Goal: Navigation & Orientation: Find specific page/section

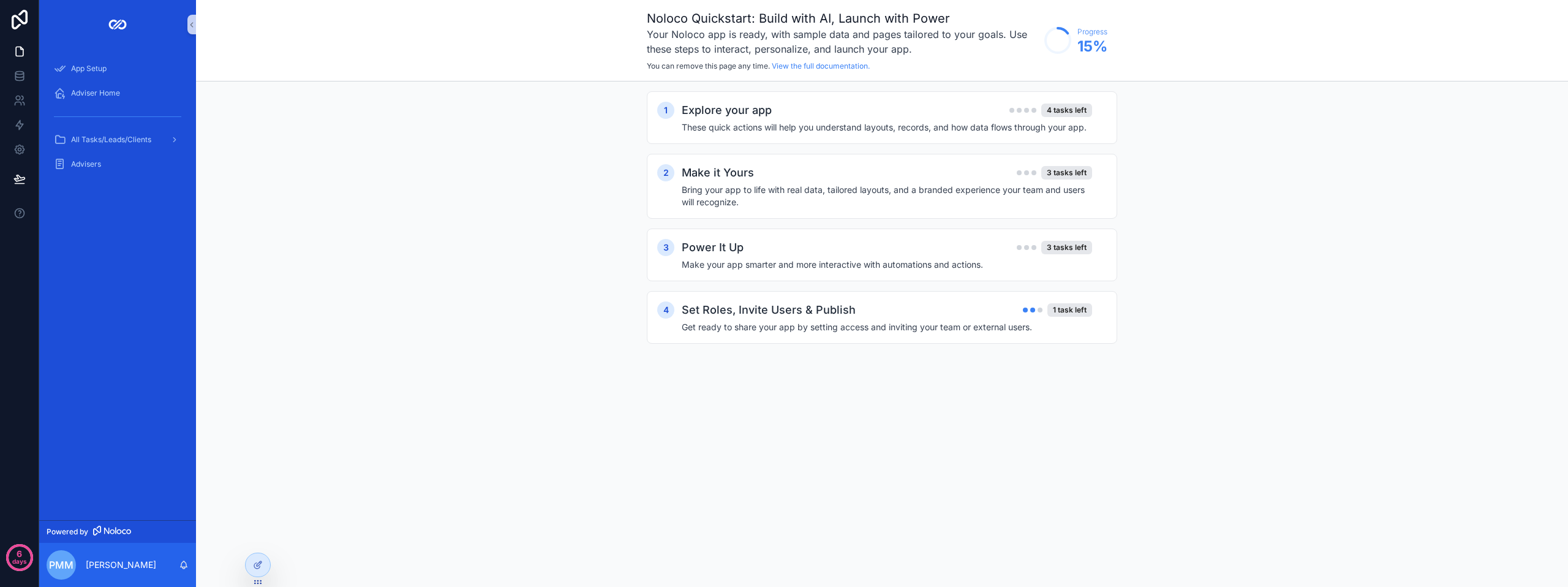
drag, startPoint x: 350, startPoint y: 202, endPoint x: 486, endPoint y: 364, distance: 211.5
click at [486, 364] on div "1 Explore your app 4 tasks left These quick actions will help you understand la…" at bounding box center [882, 229] width 1372 height 296
click at [114, 90] on span "Adviser Home" at bounding box center [95, 93] width 49 height 10
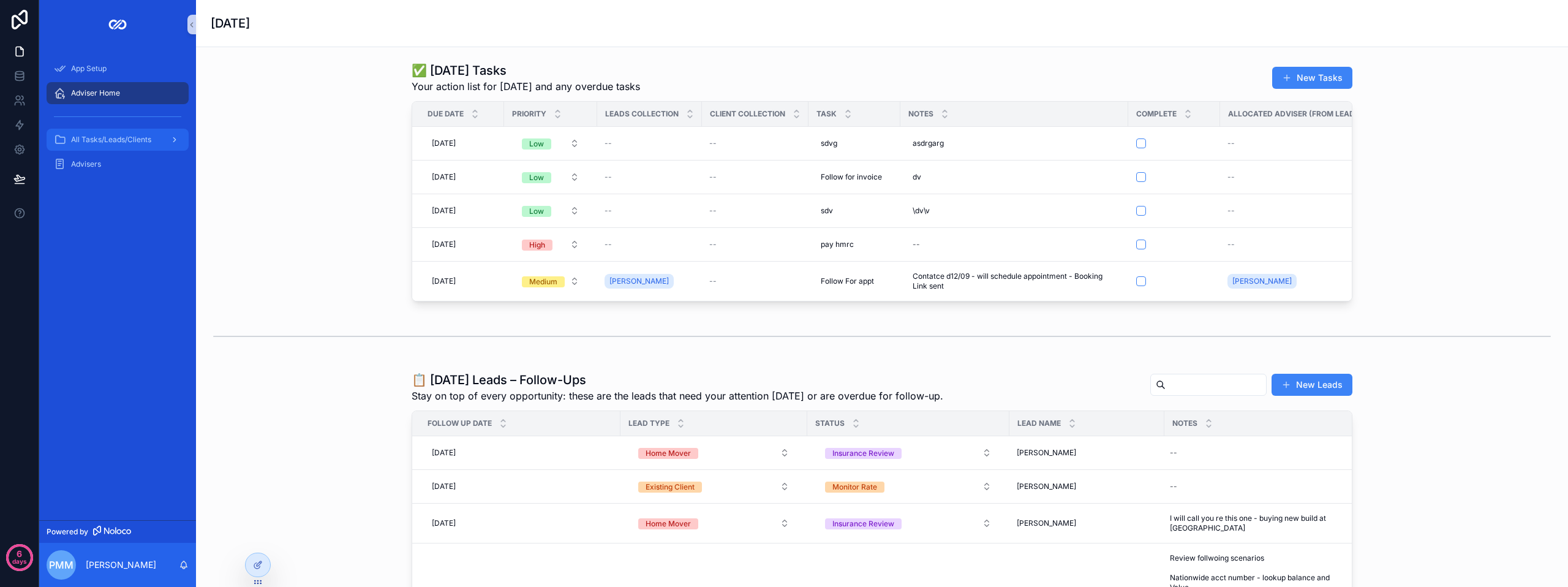
click at [149, 136] on span "All Tasks/Leads/Clients" at bounding box center [111, 139] width 81 height 10
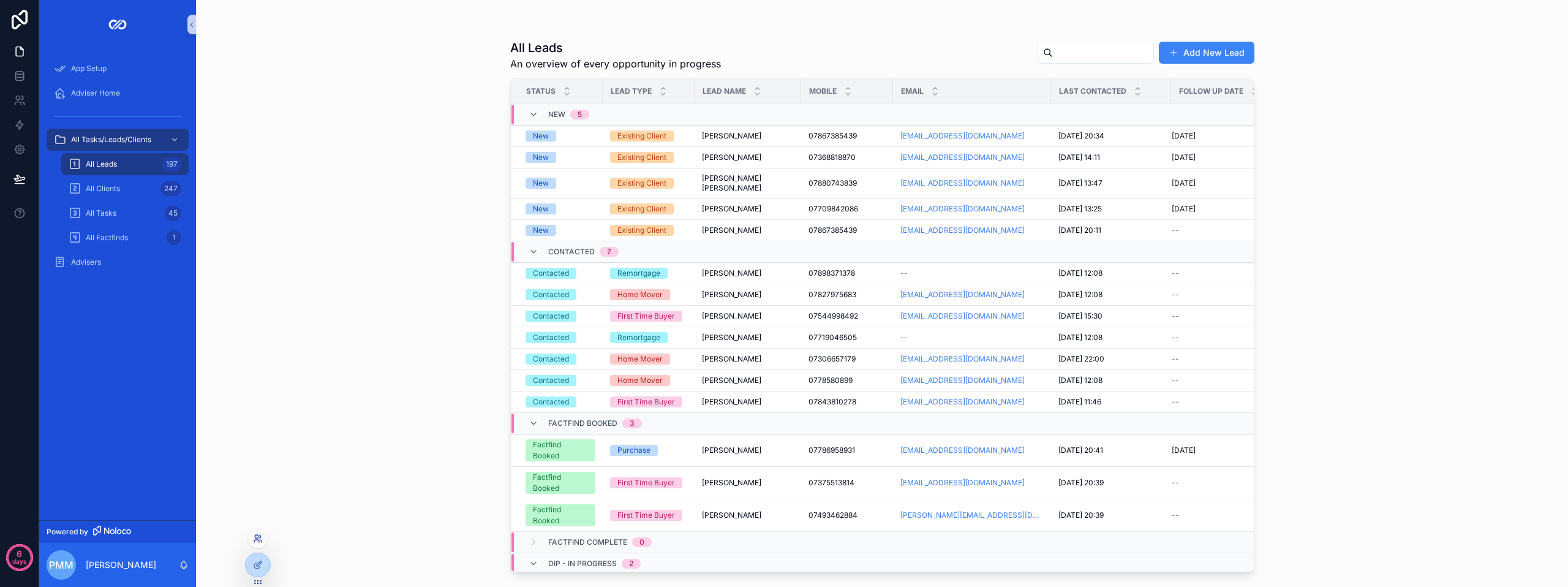
click at [255, 538] on icon at bounding box center [258, 538] width 10 height 10
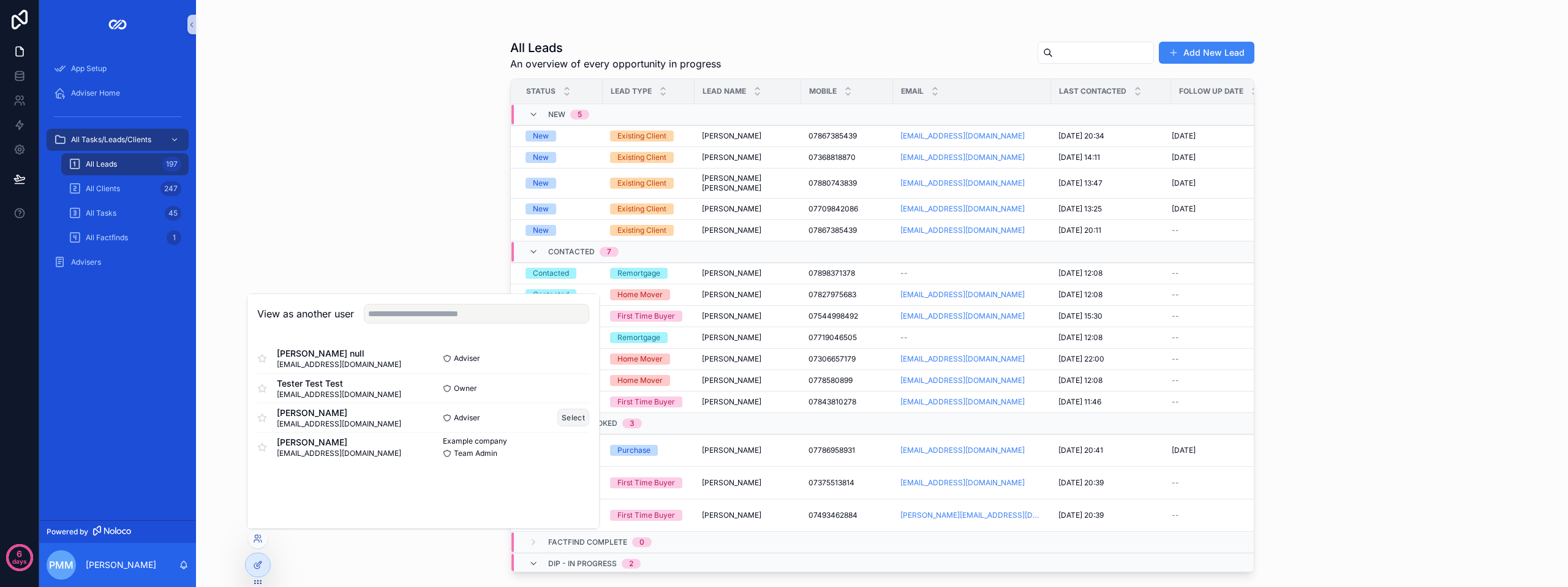
click at [567, 415] on button "Select" at bounding box center [573, 417] width 32 height 18
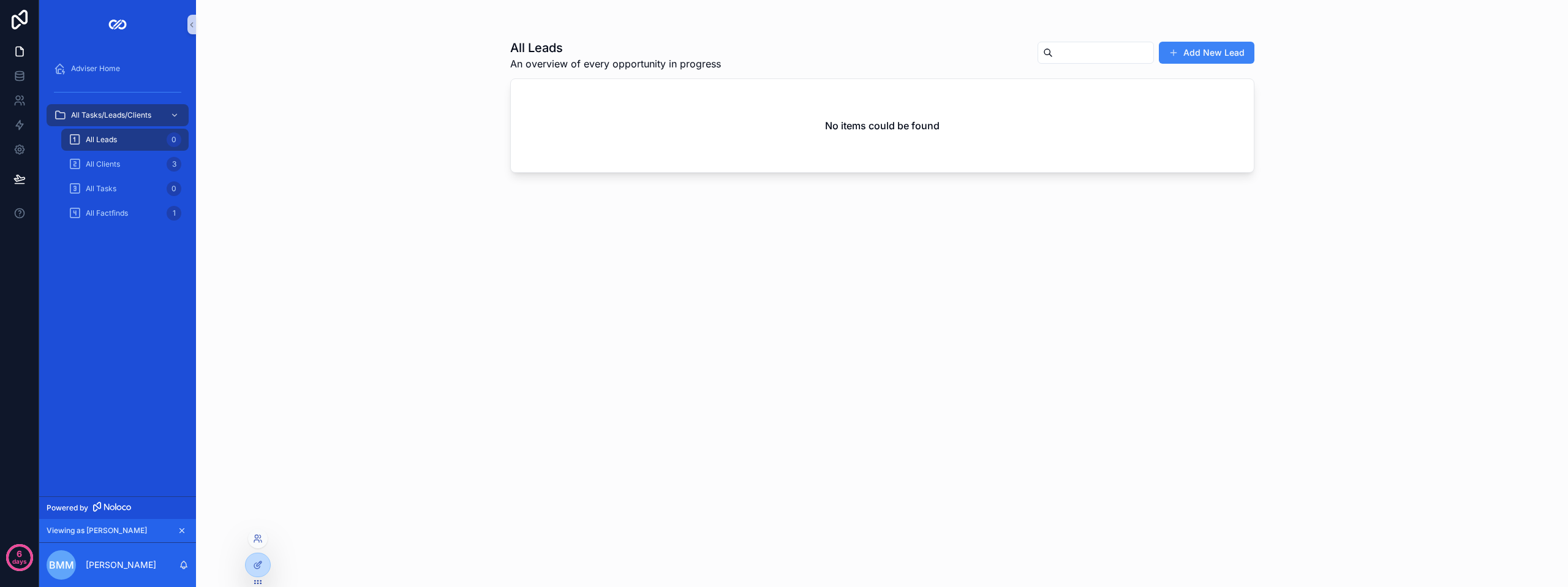
click at [258, 543] on div at bounding box center [258, 538] width 19 height 19
click at [258, 538] on icon at bounding box center [258, 538] width 10 height 10
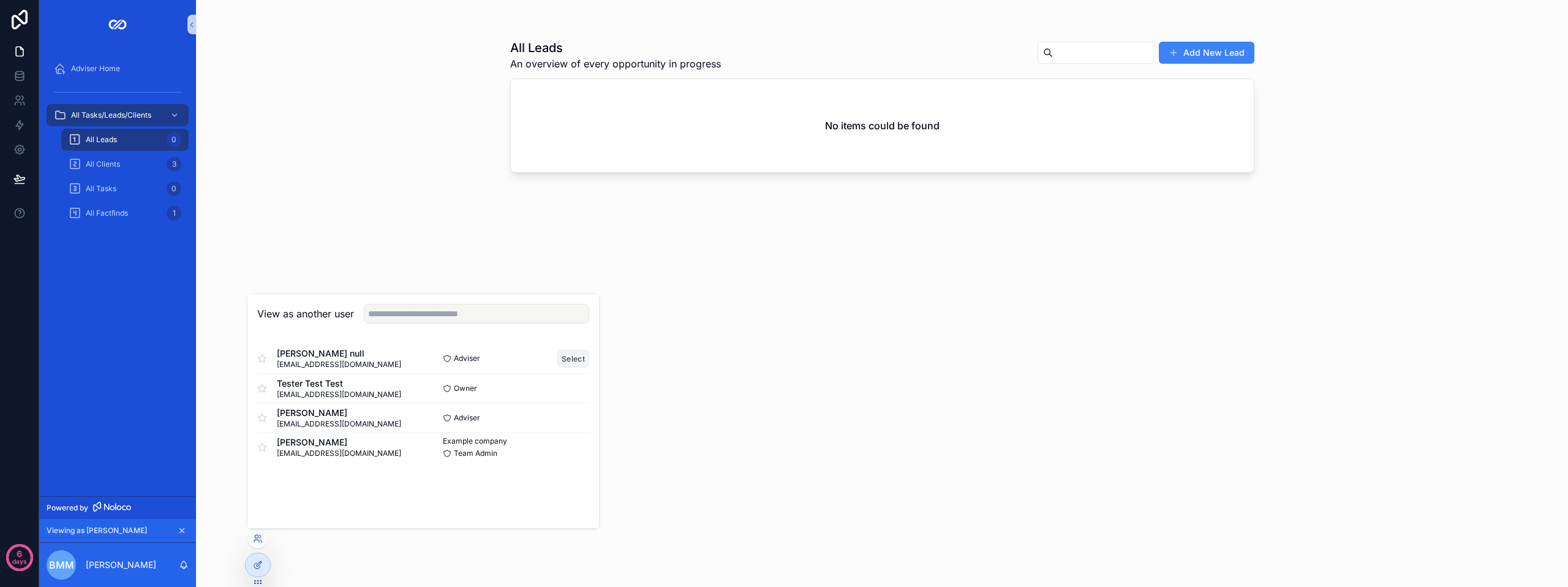
click at [563, 357] on button "Select" at bounding box center [573, 359] width 32 height 18
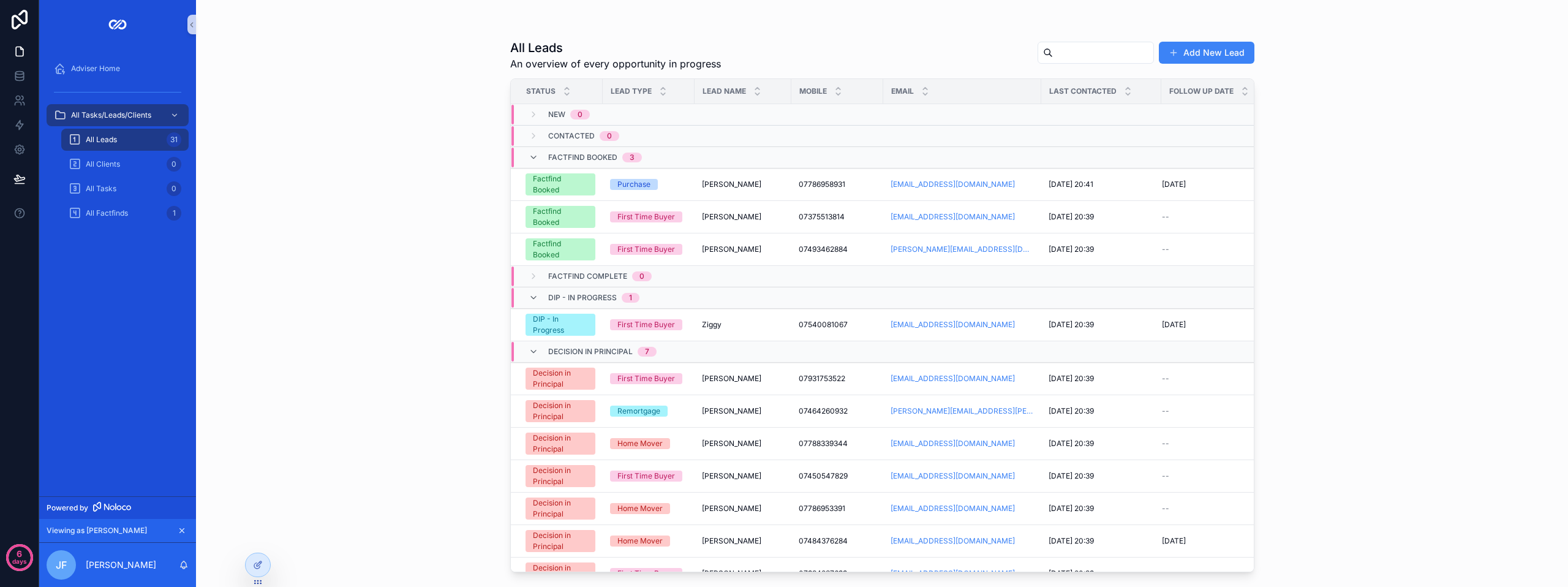
click at [577, 273] on span "Factfind Complete" at bounding box center [587, 276] width 79 height 10
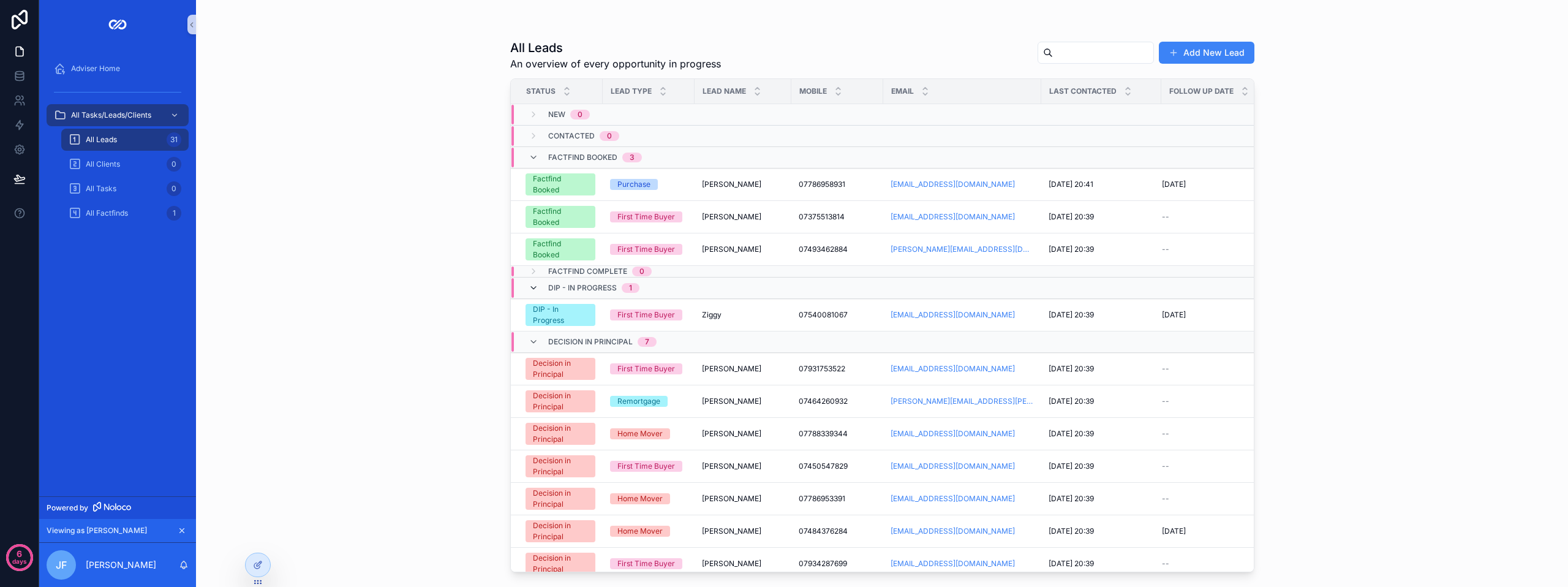
click at [531, 288] on icon "scrollable content" at bounding box center [534, 288] width 10 height 10
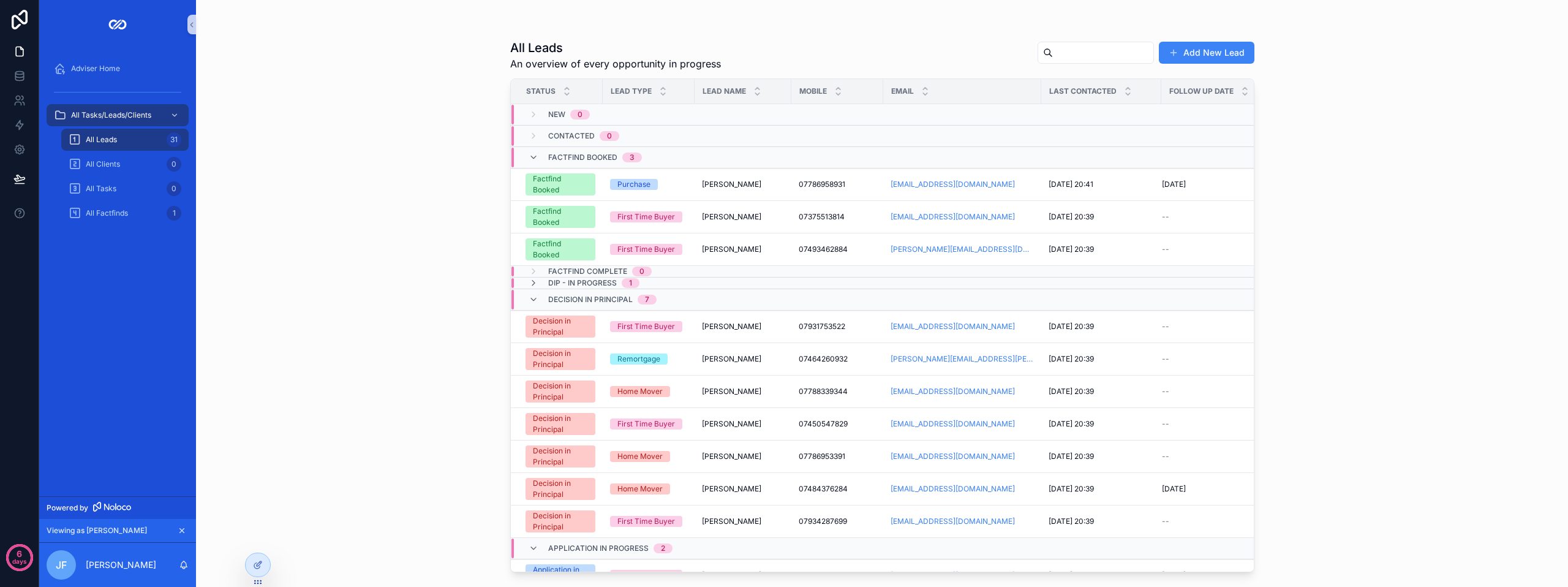
click at [430, 183] on div "All Leads An overview of every opportunity in progress Add New Lead Status Lead…" at bounding box center [882, 294] width 1372 height 587
click at [116, 67] on span "Adviser Home" at bounding box center [95, 68] width 49 height 10
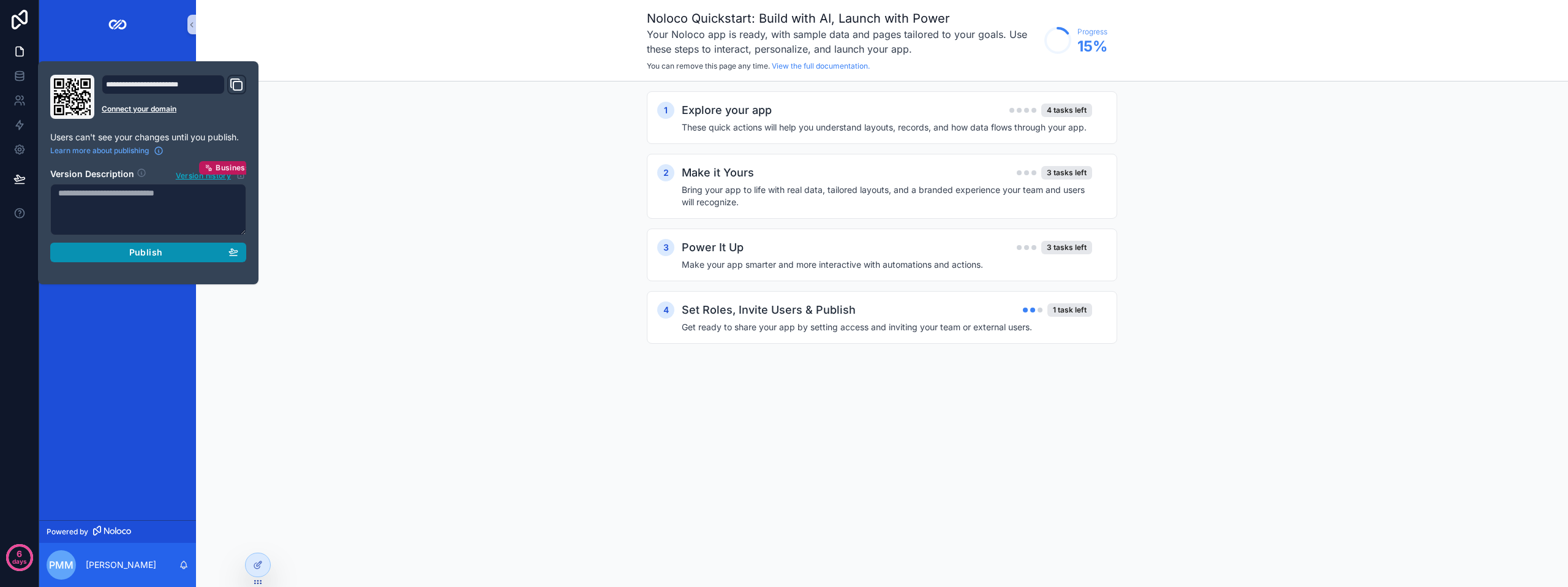
click at [177, 258] on button "Publish" at bounding box center [148, 252] width 196 height 19
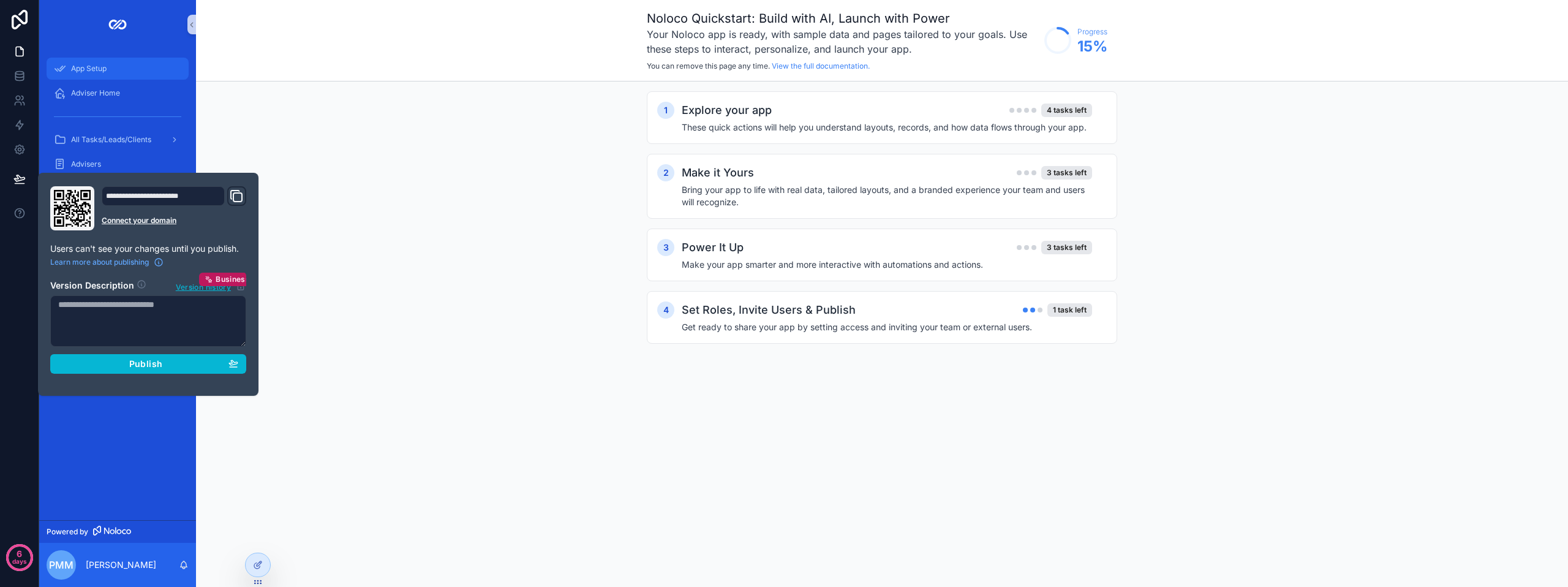
click at [99, 72] on span "App Setup" at bounding box center [88, 68] width 36 height 10
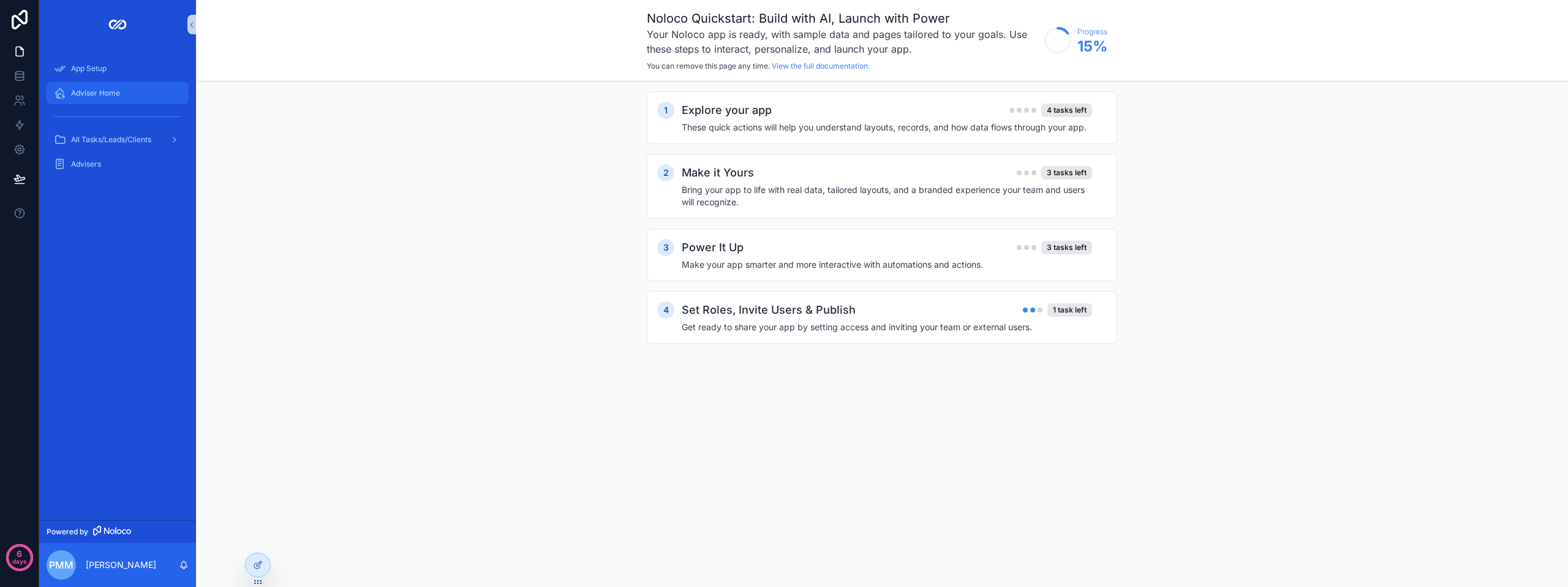
click at [107, 94] on span "Adviser Home" at bounding box center [95, 93] width 49 height 10
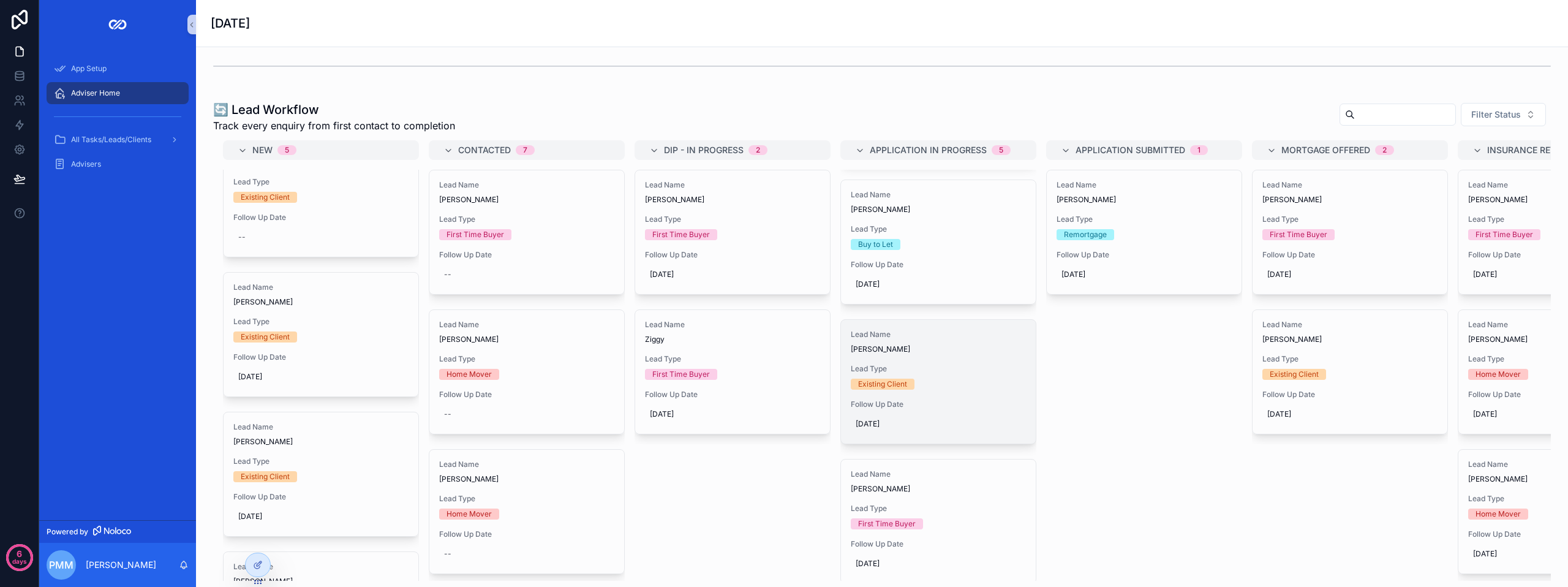
scroll to position [282, 0]
